Goal: Information Seeking & Learning: Learn about a topic

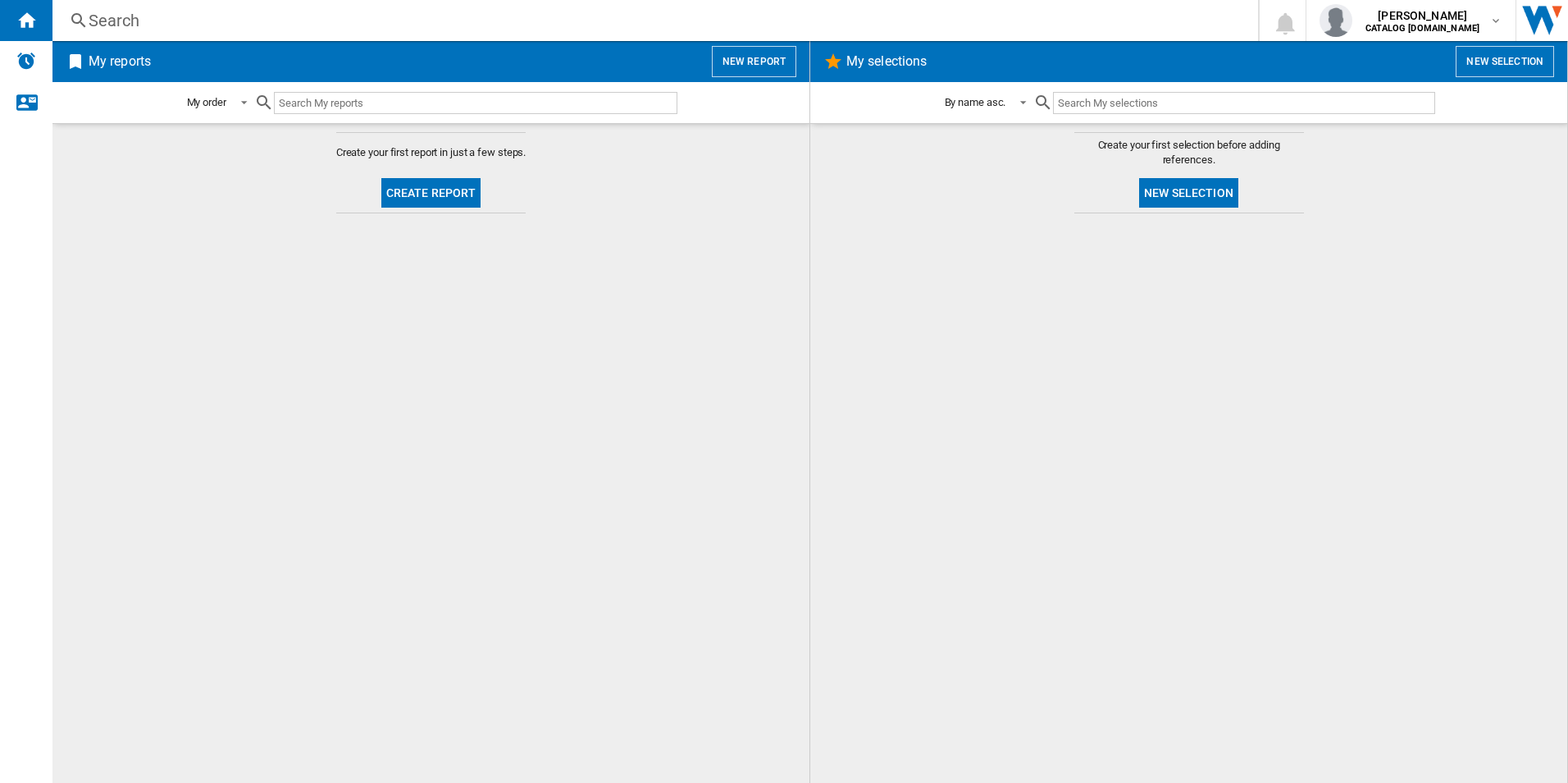
click at [170, 31] on div "Search" at bounding box center [652, 20] width 1127 height 23
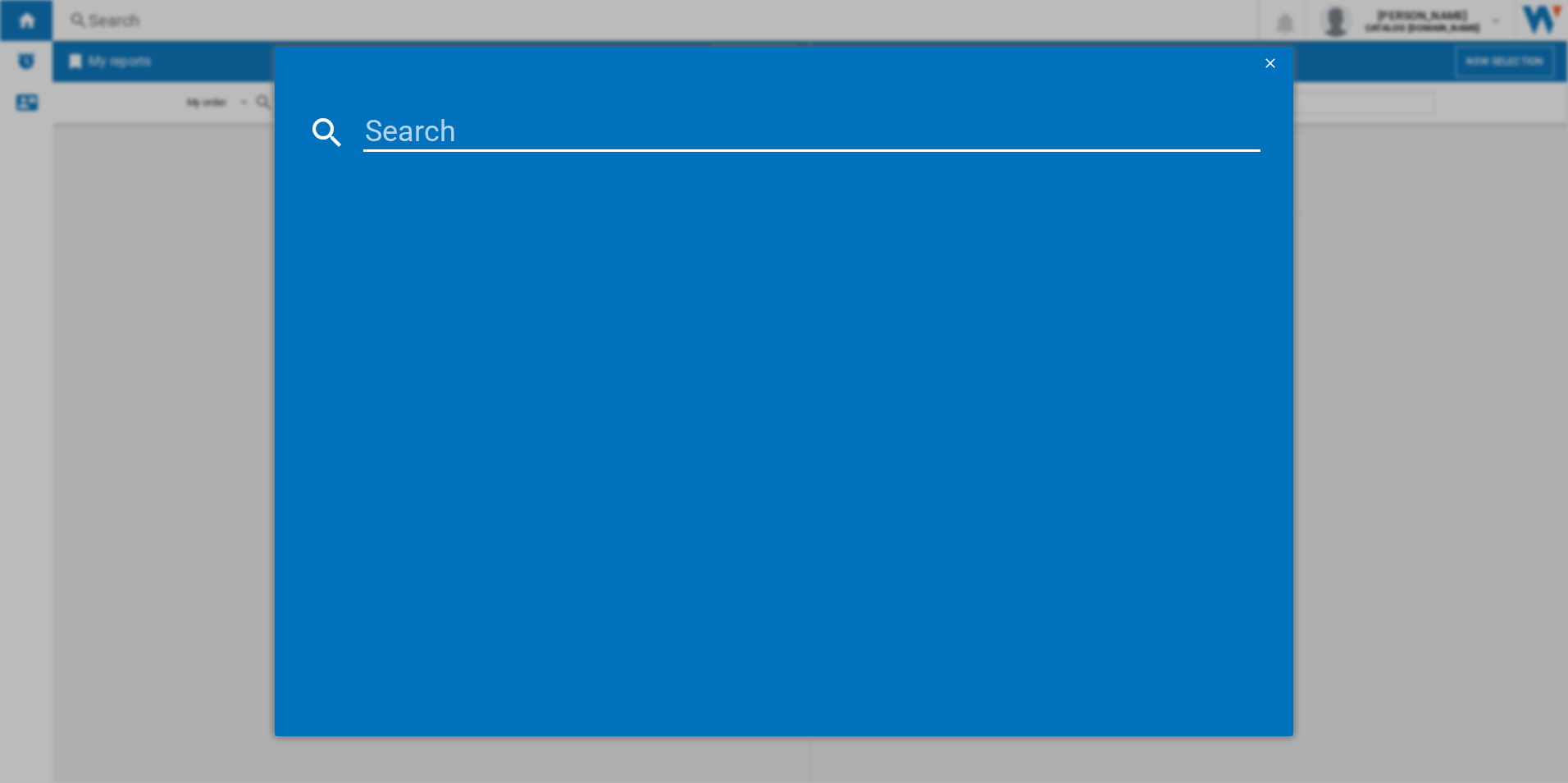
click at [413, 109] on md-dialog-content at bounding box center [784, 408] width 1019 height 656
click at [417, 129] on input at bounding box center [812, 131] width 898 height 39
paste input "DUE731110M"
type input "DUE731110M"
click at [460, 238] on div "AEG DUE731110M STAINLESS STEEL" at bounding box center [795, 239] width 882 height 17
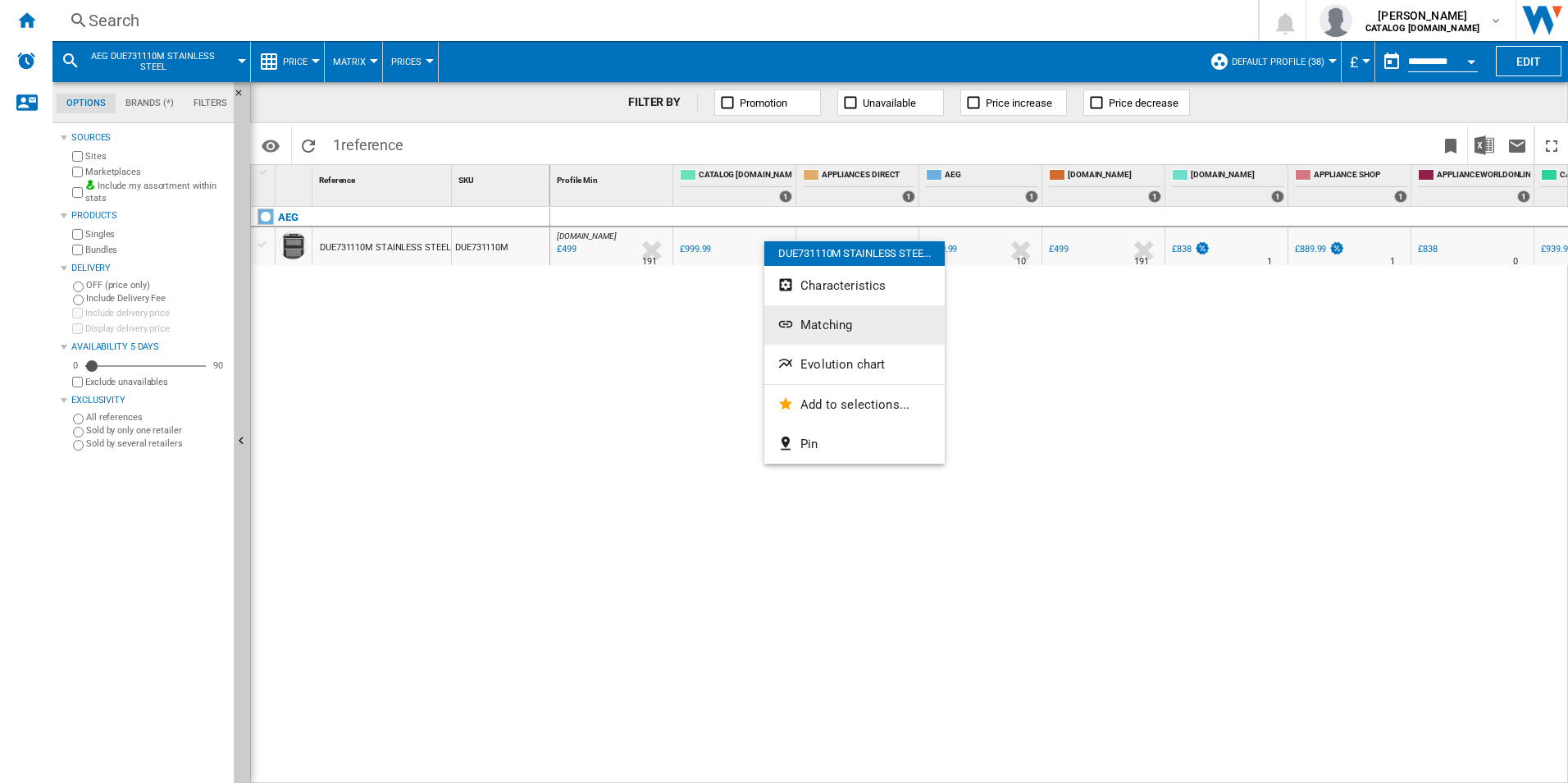
click at [820, 326] on span "Matching" at bounding box center [826, 325] width 51 height 15
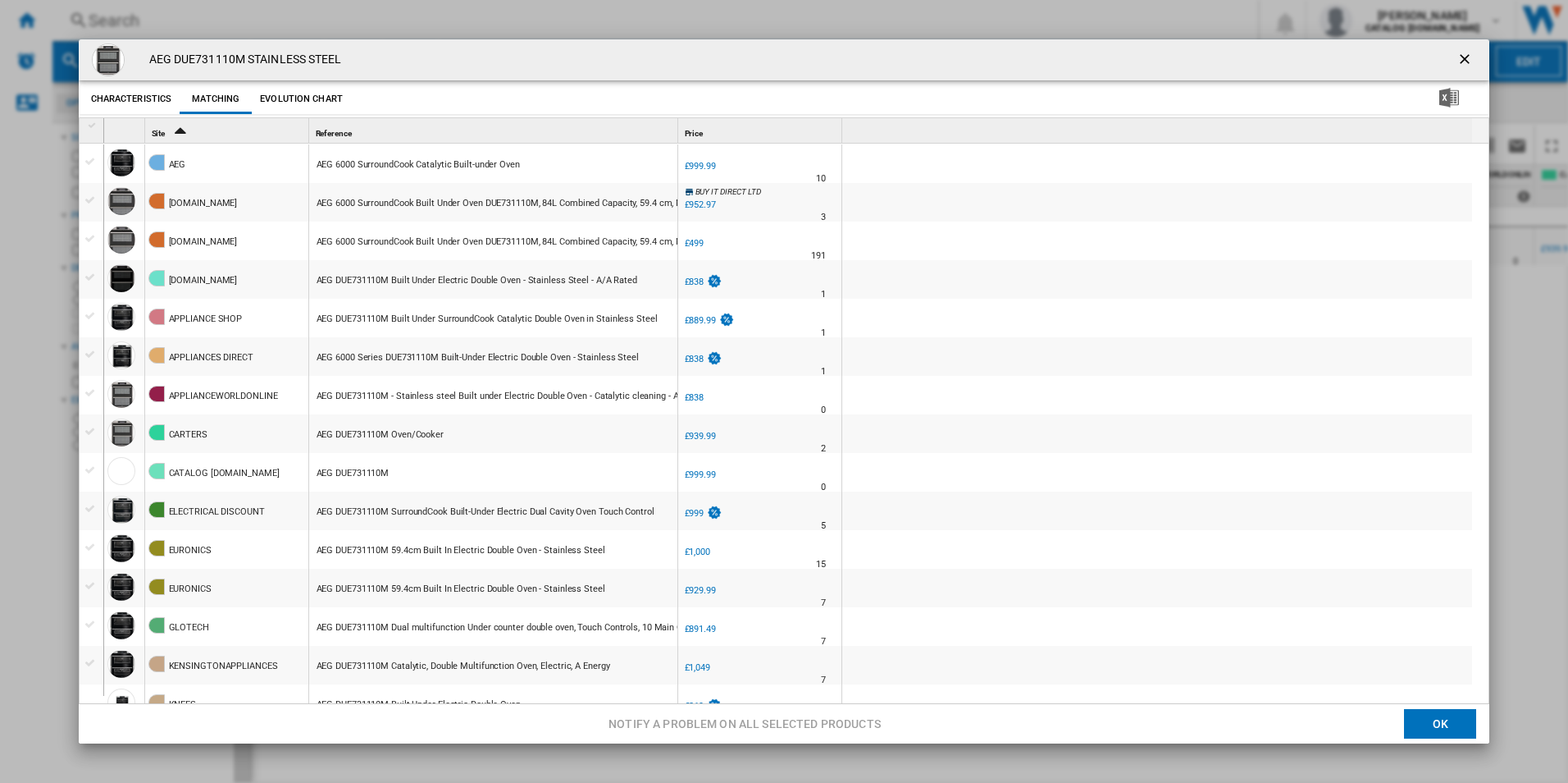
click at [336, 102] on button "Evolution chart" at bounding box center [301, 99] width 91 height 29
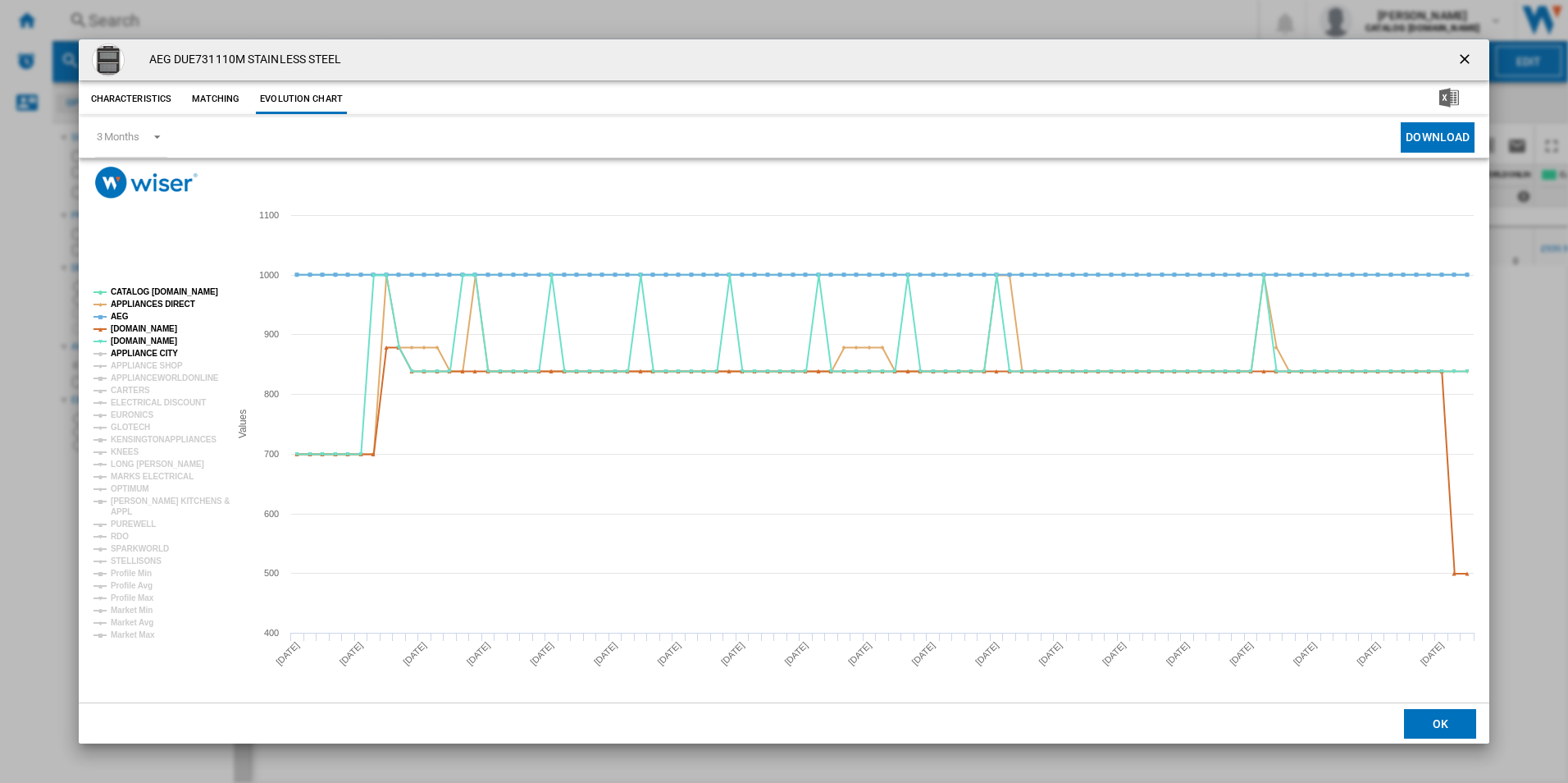
click at [138, 358] on tspan "APPLIANCE CITY" at bounding box center [144, 353] width 67 height 9
click at [139, 365] on tspan "APPLIANCE SHOP" at bounding box center [147, 365] width 72 height 9
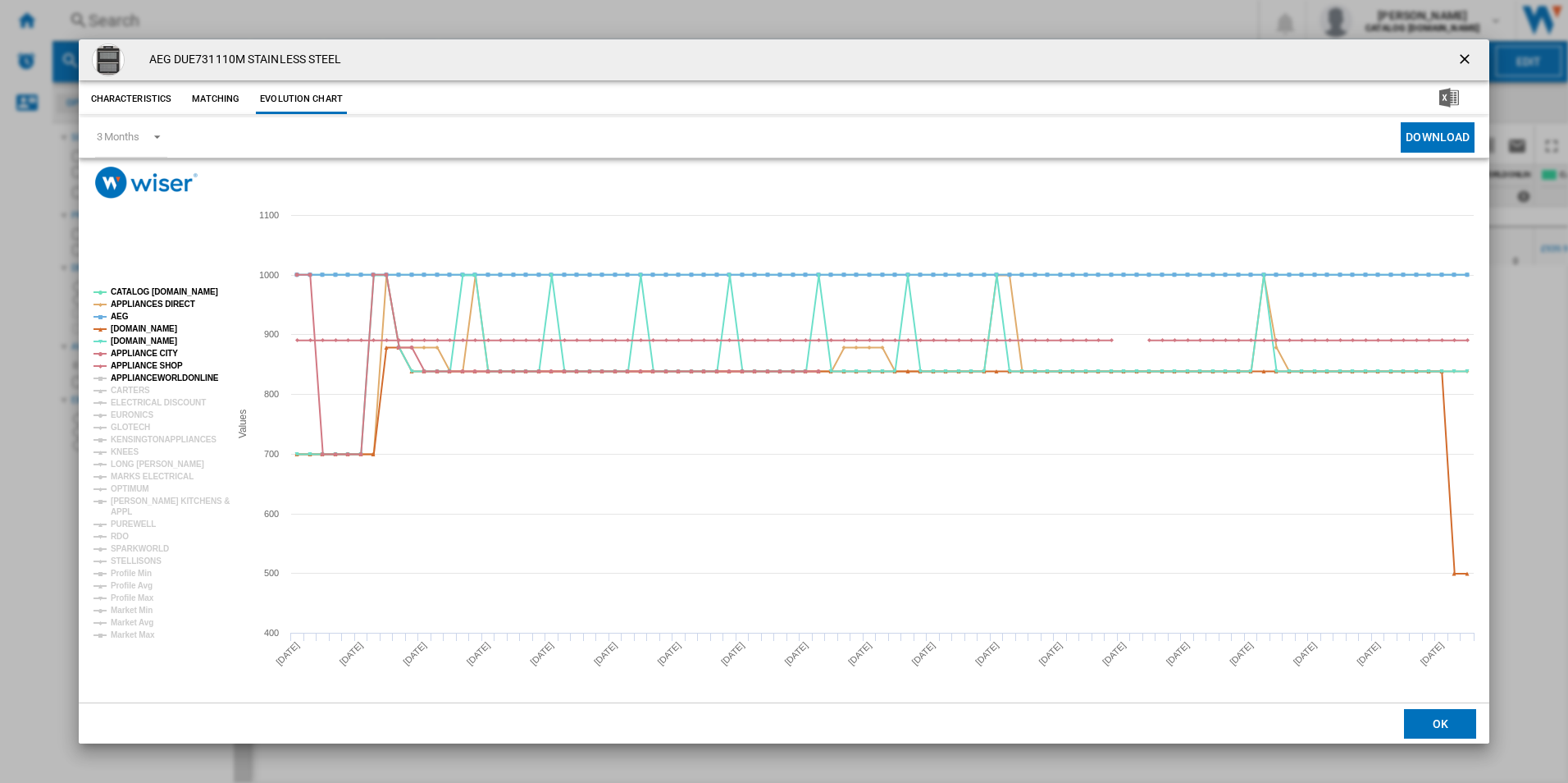
click at [138, 387] on tspan "CARTERS" at bounding box center [130, 390] width 39 height 9
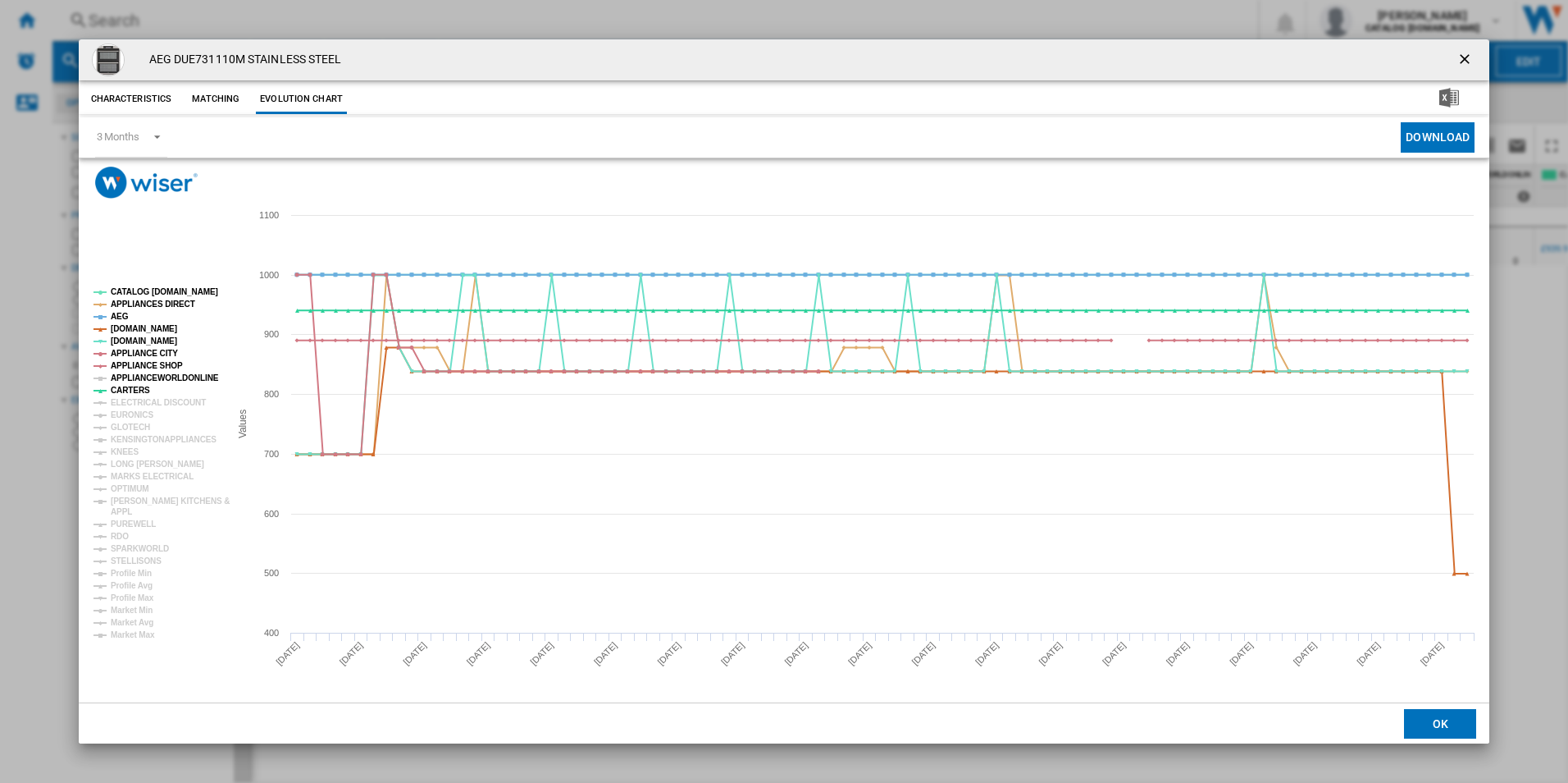
click at [137, 376] on tspan "APPLIANCEWORLDONLINE" at bounding box center [165, 378] width 108 height 9
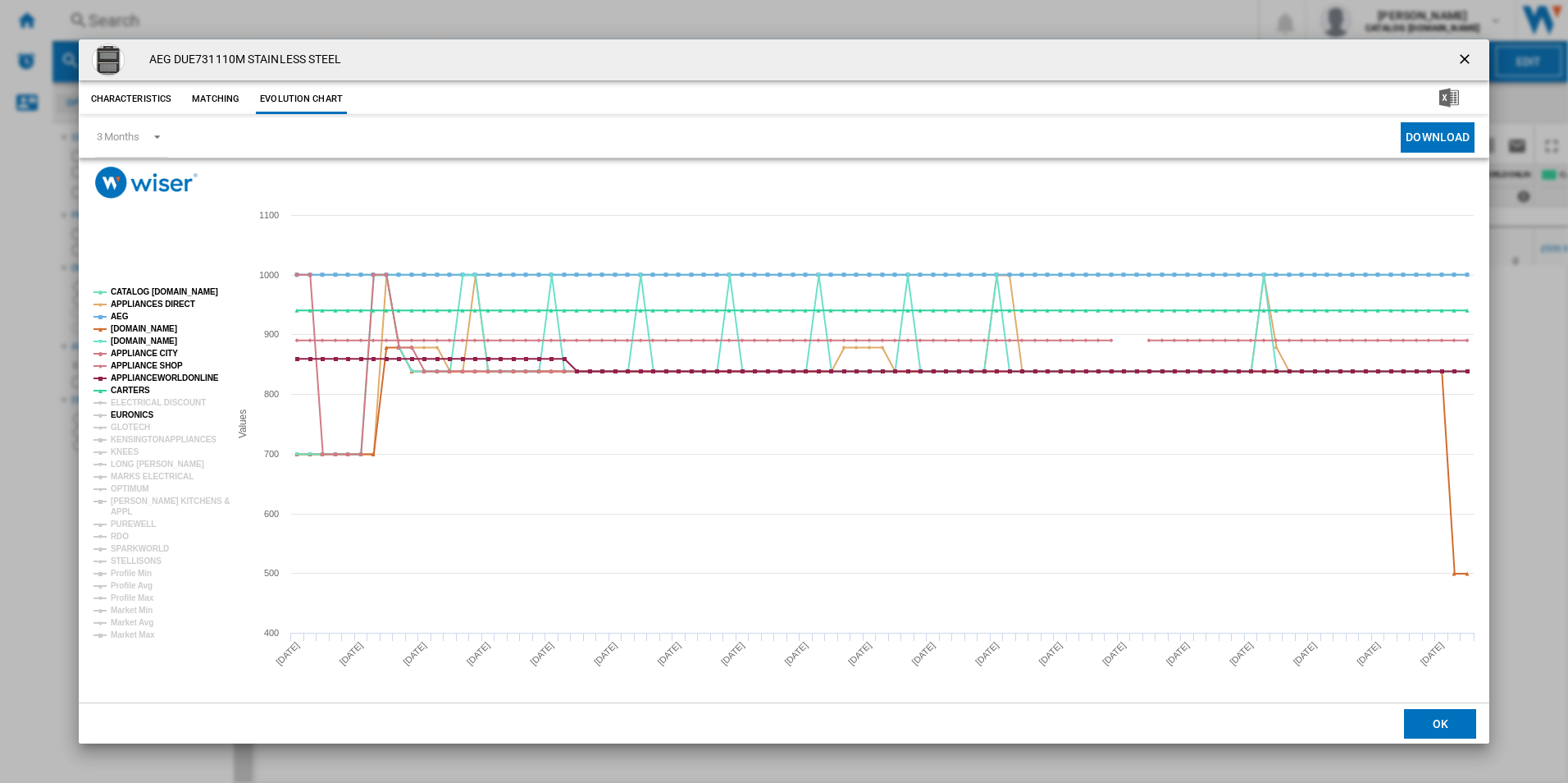
click at [132, 398] on tspan "ELECTRICAL DISCOUNT" at bounding box center [159, 402] width 95 height 9
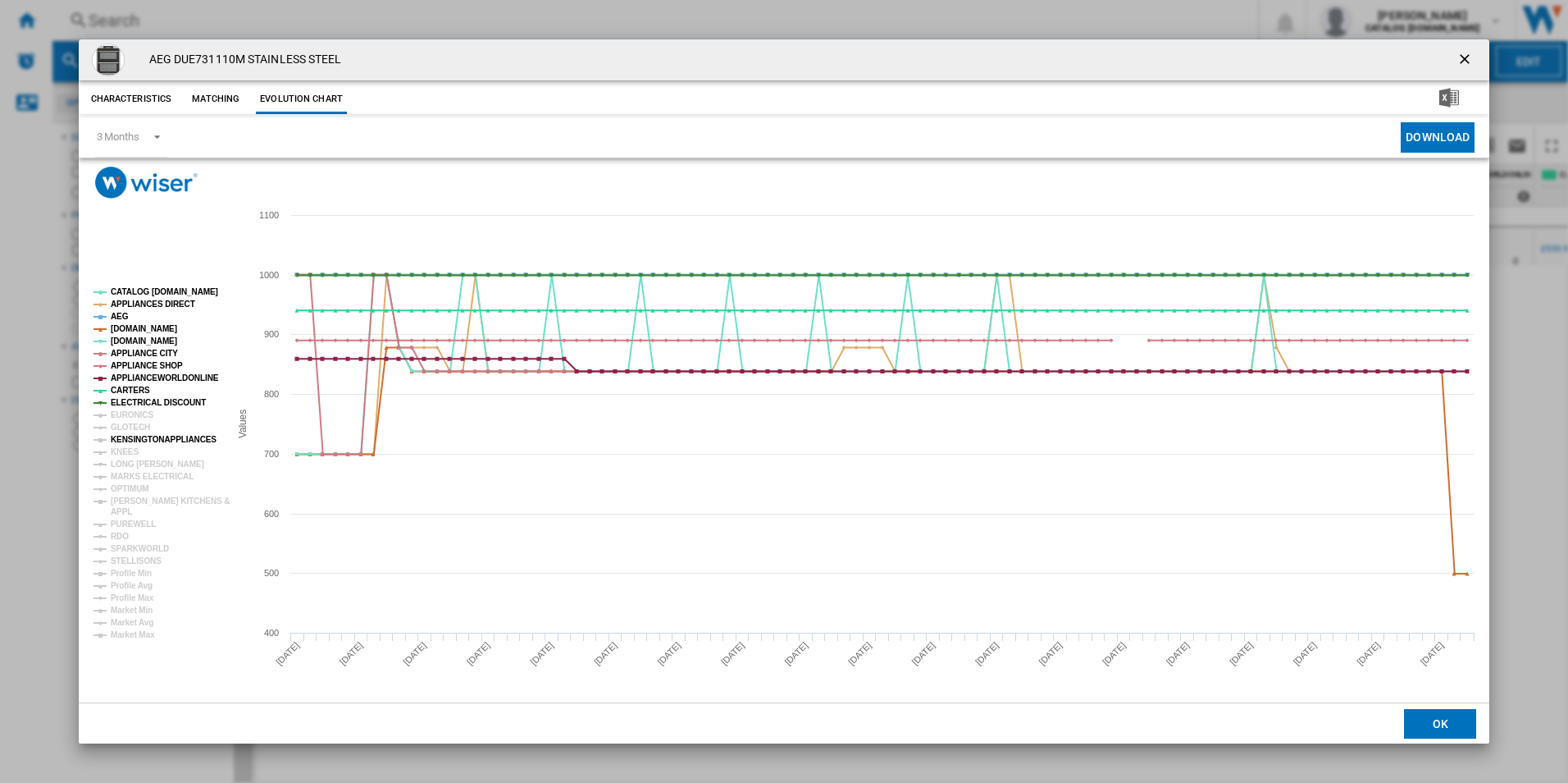
click at [128, 435] on tspan "KENSINGTONAPPLIANCES" at bounding box center [163, 440] width 106 height 9
click at [126, 413] on tspan "EURONICS" at bounding box center [132, 415] width 42 height 9
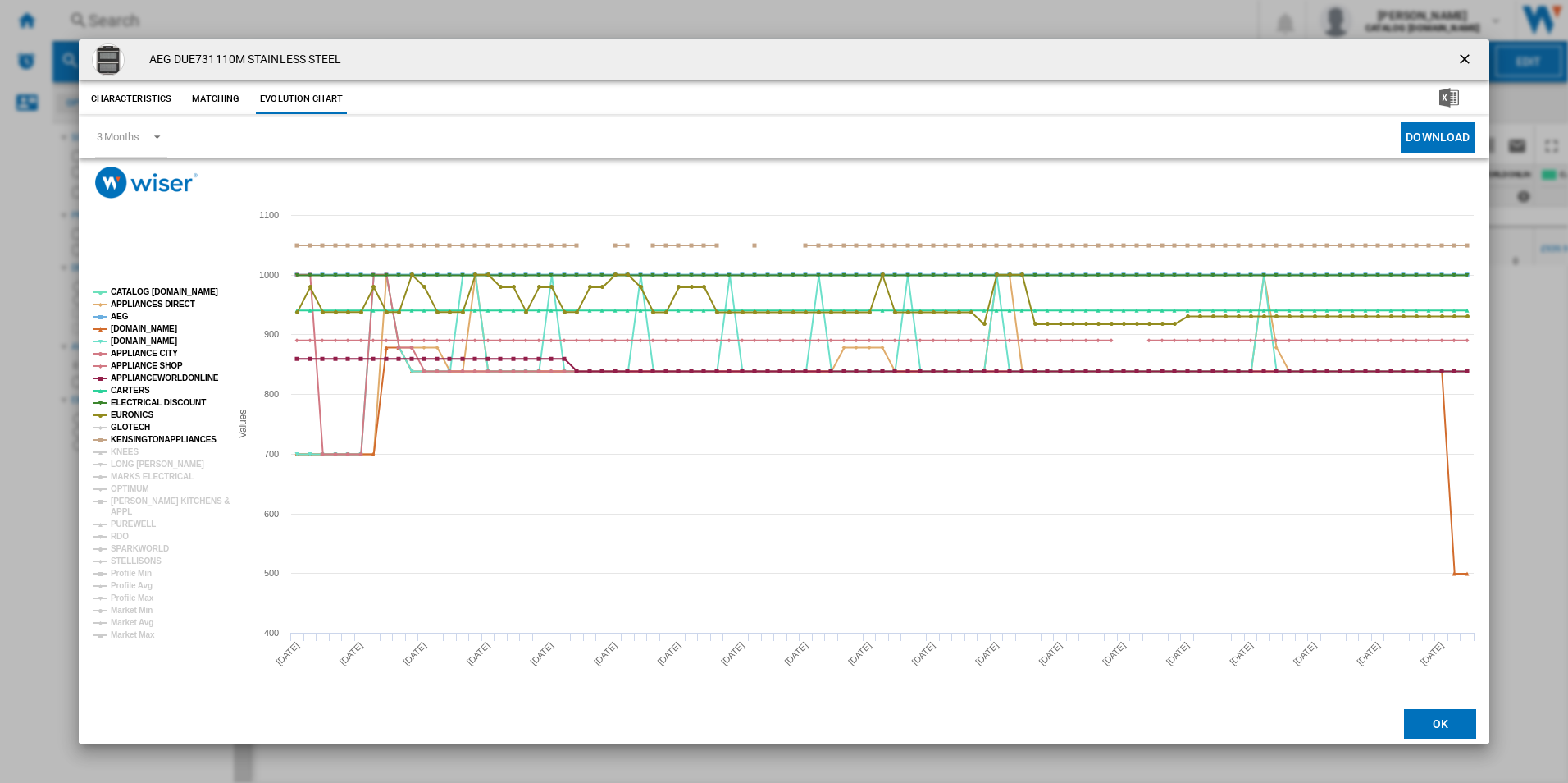
click at [126, 431] on tspan "GLOTECH" at bounding box center [130, 427] width 39 height 9
click at [112, 447] on tspan "KNEES" at bounding box center [125, 452] width 28 height 9
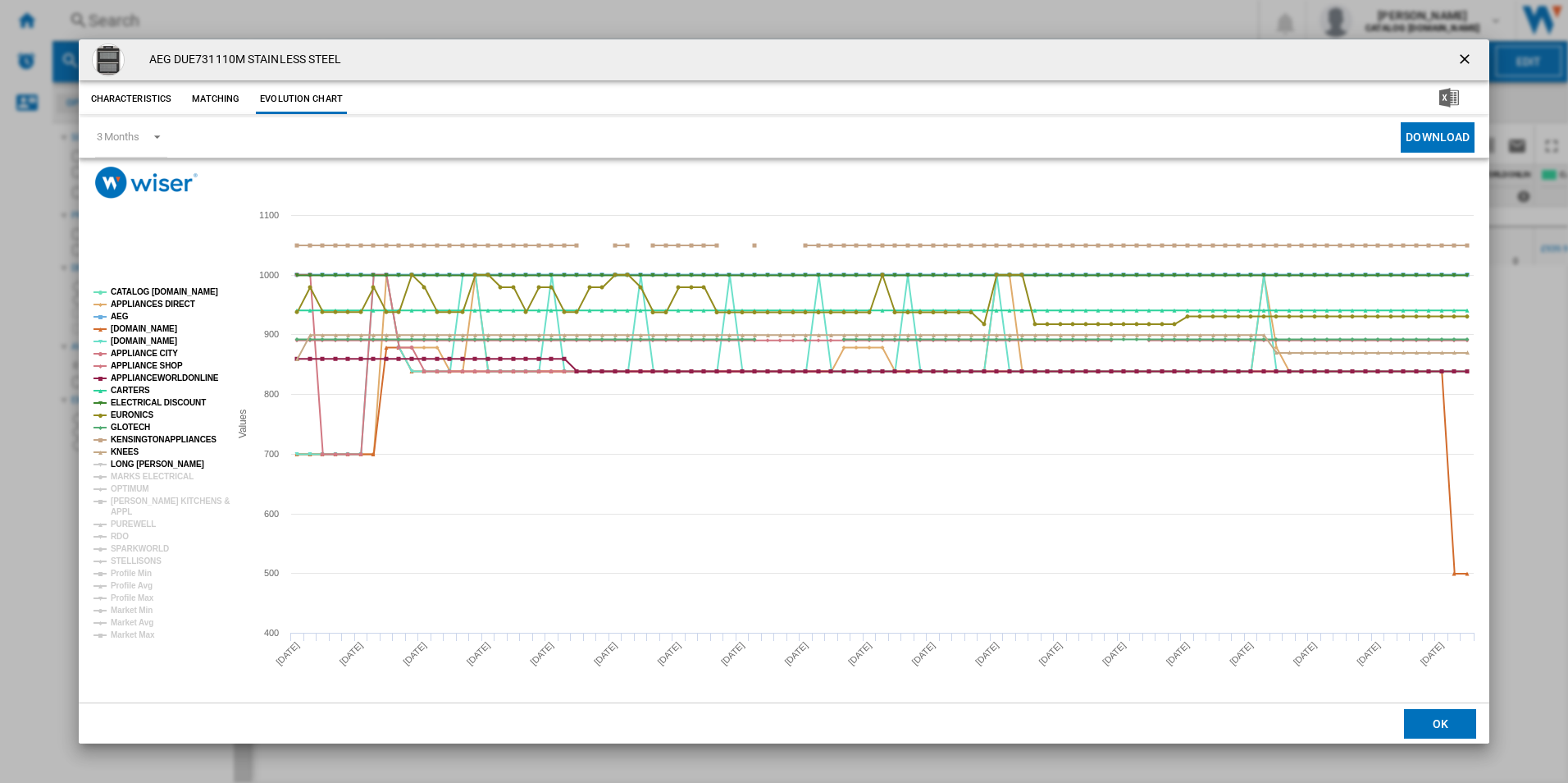
click at [134, 460] on tspan "LONG [PERSON_NAME]" at bounding box center [158, 464] width 94 height 9
click at [135, 484] on tspan "OPTIMUM" at bounding box center [130, 488] width 39 height 9
click at [138, 475] on tspan "MARKS ELECTRICAL" at bounding box center [152, 476] width 83 height 9
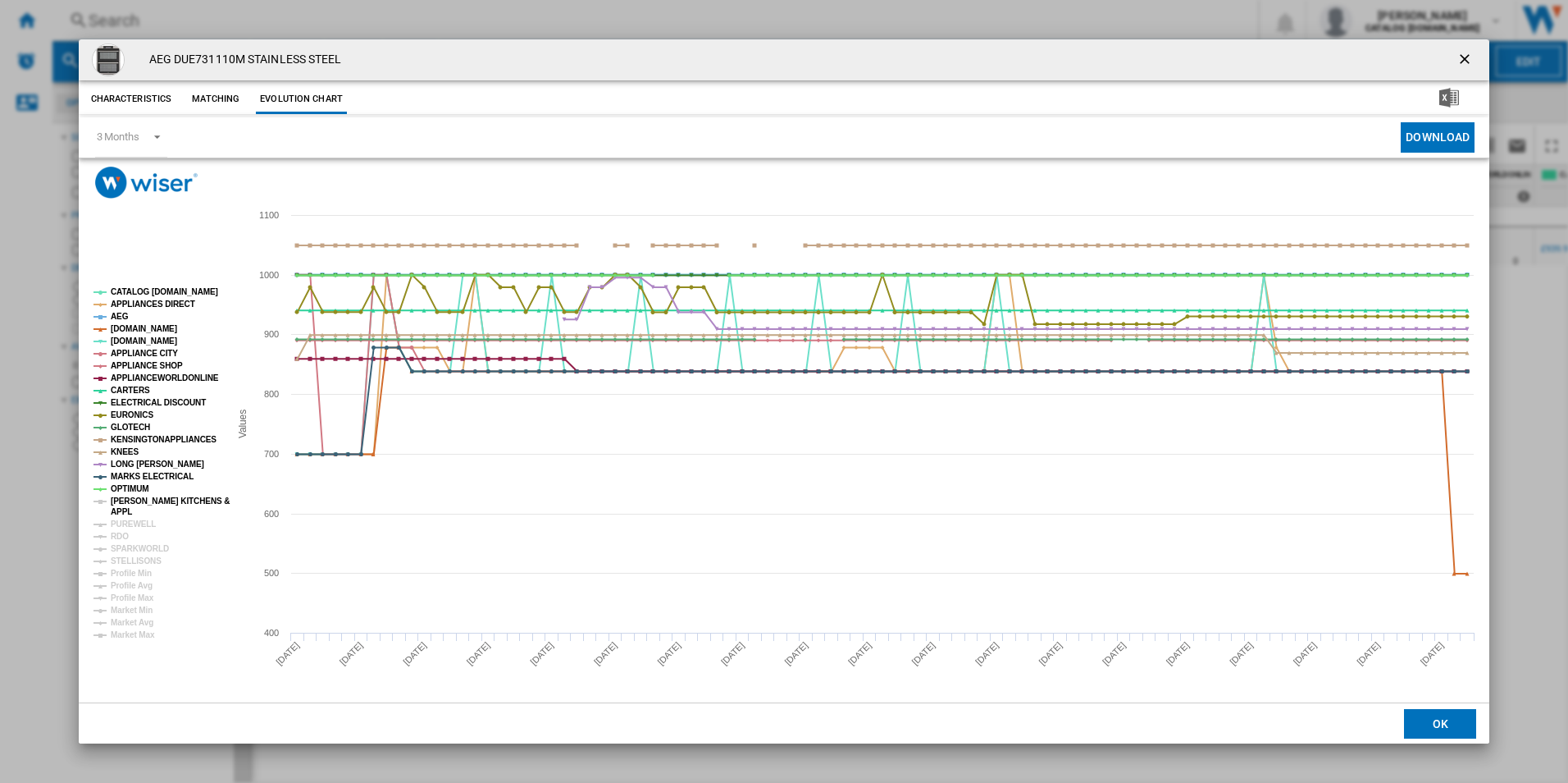
click at [122, 503] on tspan "[PERSON_NAME] KITCHENS &" at bounding box center [171, 501] width 119 height 9
click at [136, 522] on tspan "PUREWELL" at bounding box center [133, 524] width 45 height 9
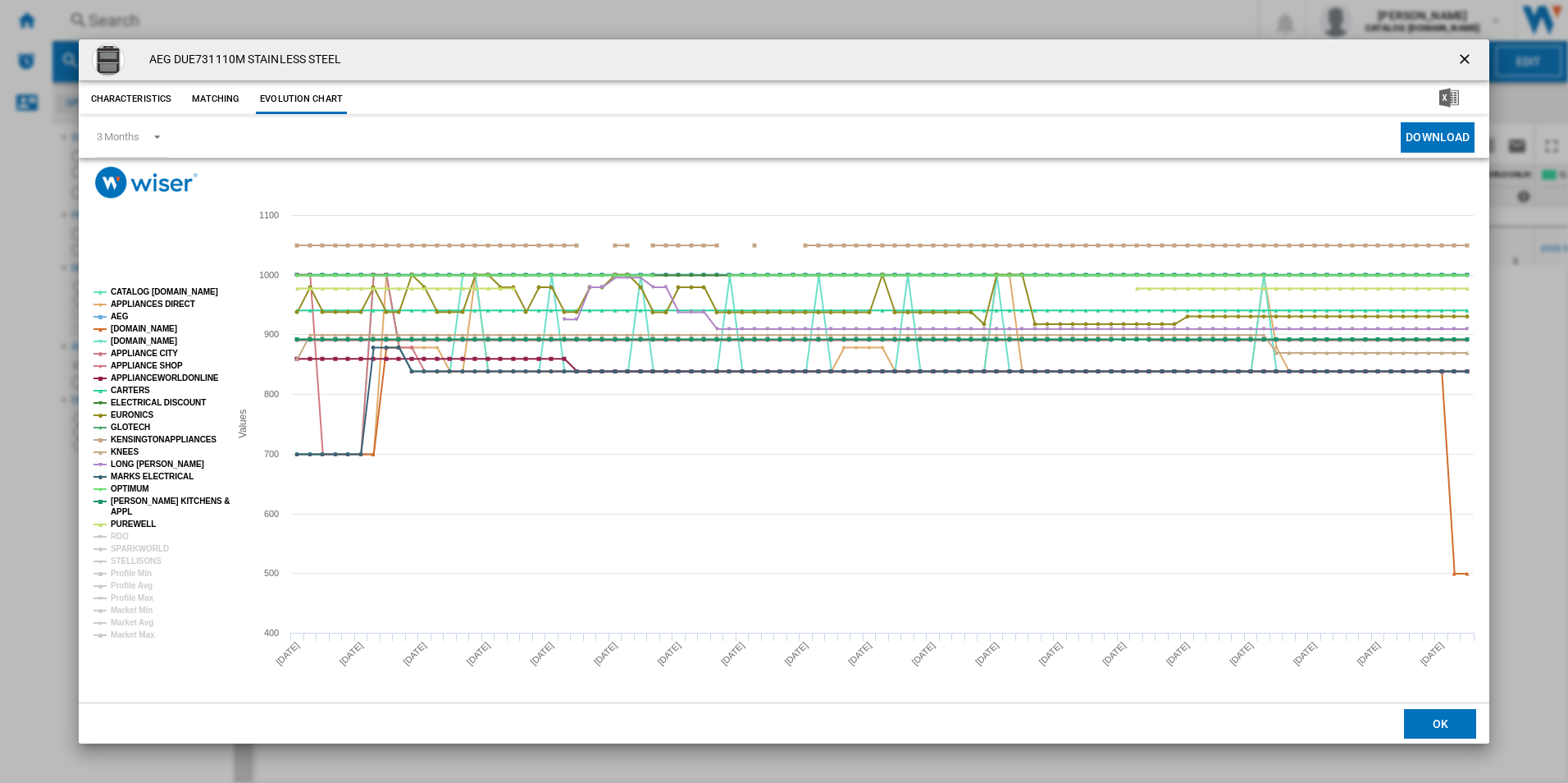
click at [133, 532] on rect "Product popup" at bounding box center [155, 463] width 136 height 364
click at [128, 537] on rect "Product popup" at bounding box center [155, 463] width 136 height 364
click at [122, 538] on tspan "RDO" at bounding box center [120, 536] width 18 height 9
click at [134, 548] on tspan "SPARKWORLD" at bounding box center [139, 549] width 58 height 9
click at [135, 558] on tspan "STELLISONS" at bounding box center [136, 561] width 50 height 9
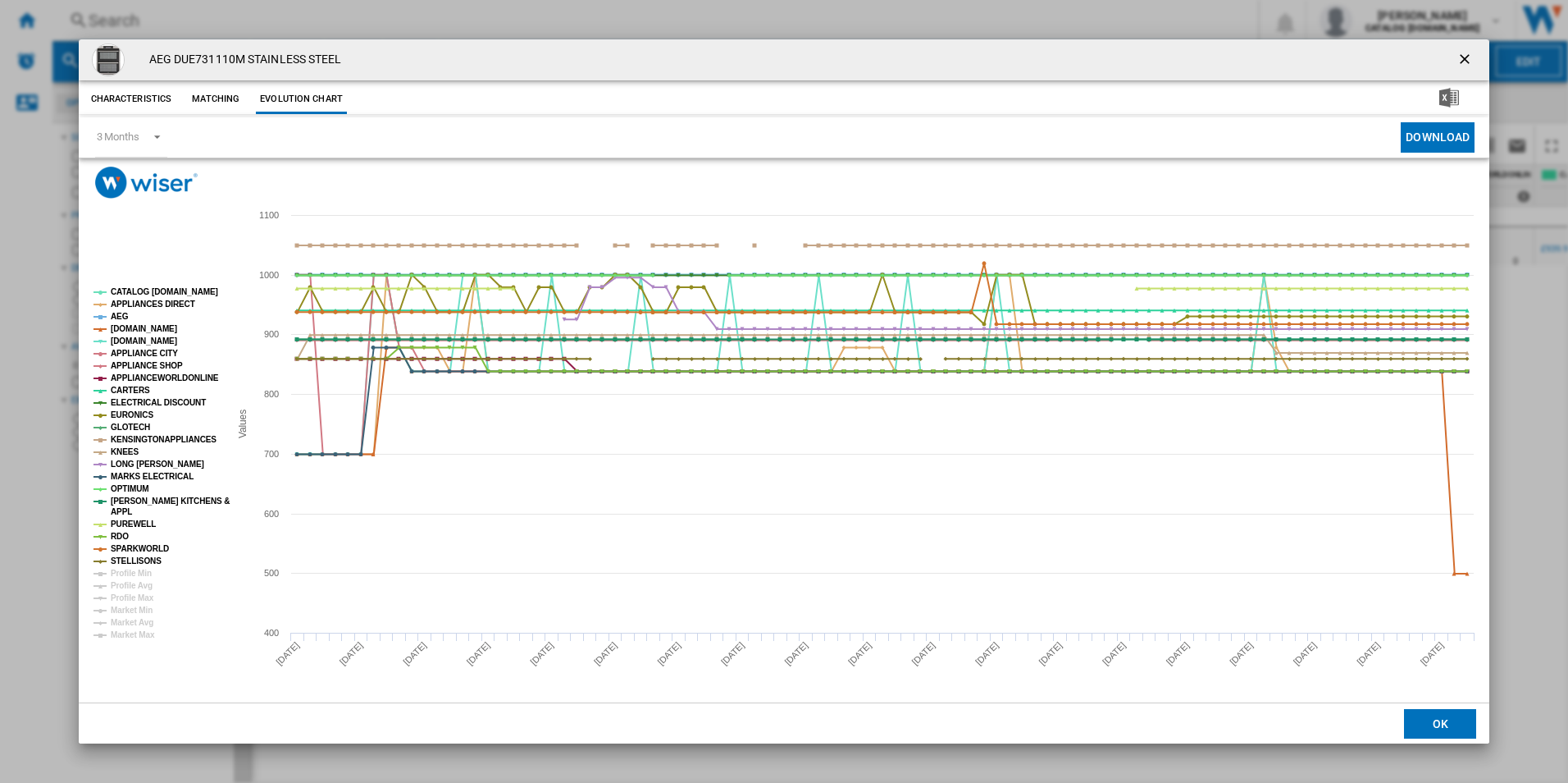
click at [454, 24] on div "AEG DUE731110M STAINLESS STEEL Characteristics Matching Evolution chart price £…" at bounding box center [784, 391] width 1568 height 783
click at [368, 33] on div "AEG DUE731110M STAINLESS STEEL Characteristics Matching Evolution chart price £…" at bounding box center [784, 391] width 1568 height 783
click at [1460, 50] on ng-md-icon "getI18NText('BUTTONS.CLOSE_DIALOG')" at bounding box center [1465, 60] width 19 height 19
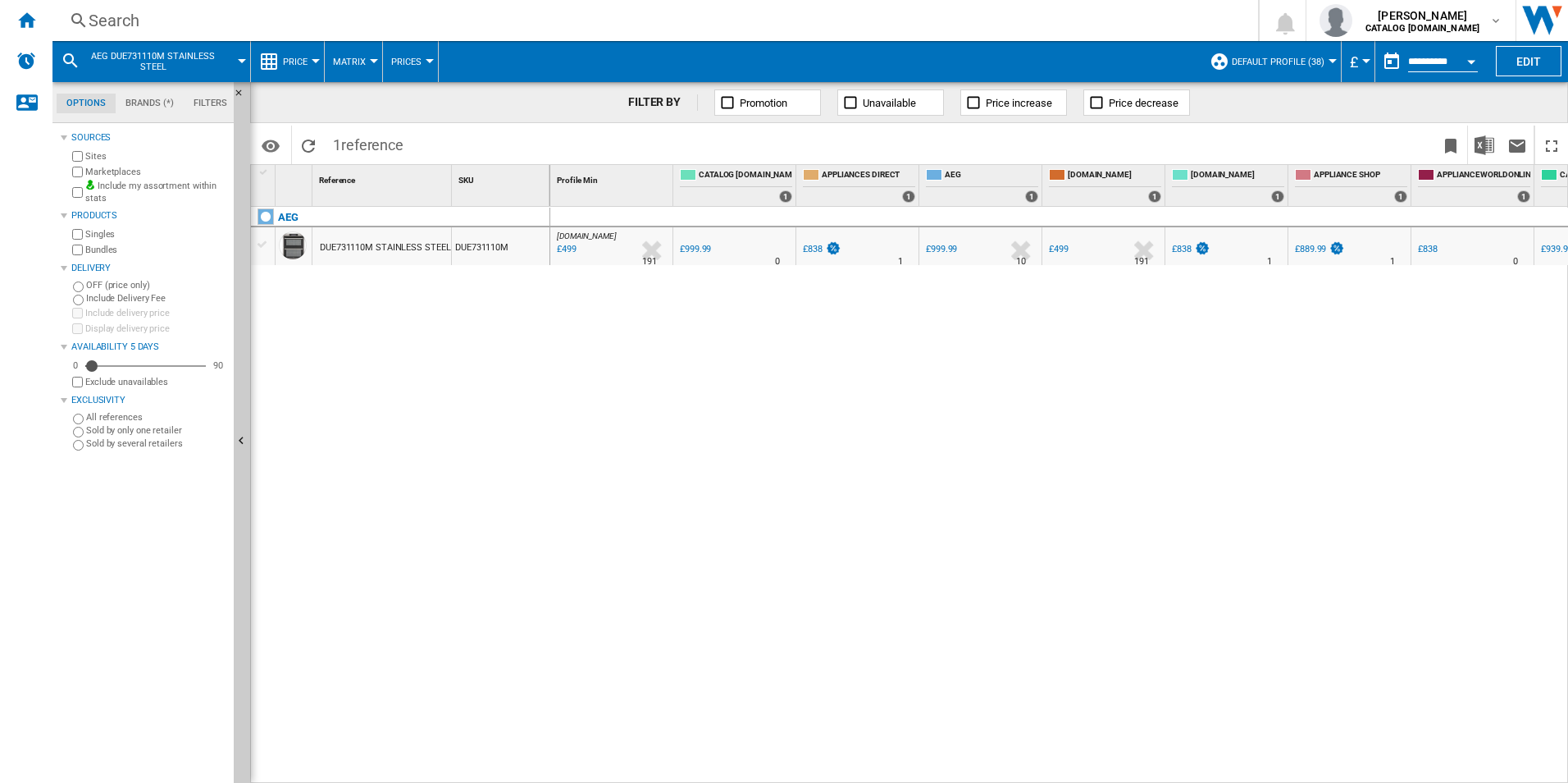
click at [391, 249] on div "DUE731110M STAINLESS STEEL" at bounding box center [385, 247] width 130 height 38
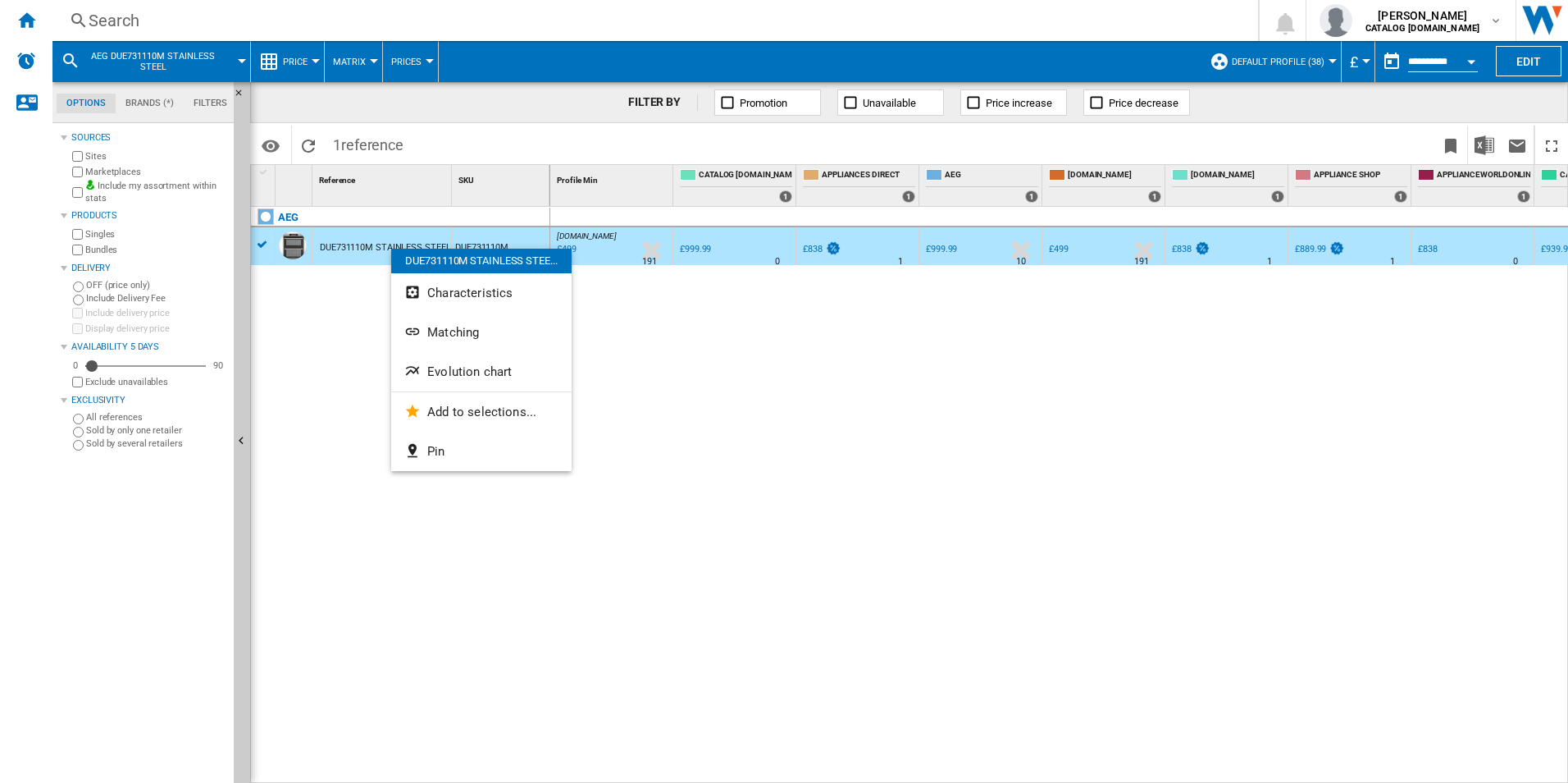
click at [331, 242] on div at bounding box center [784, 391] width 1568 height 783
